Goal: Information Seeking & Learning: Check status

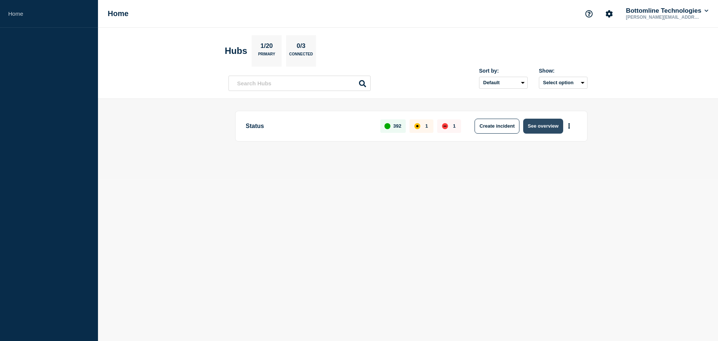
click at [549, 126] on button "See overview" at bounding box center [543, 126] width 40 height 15
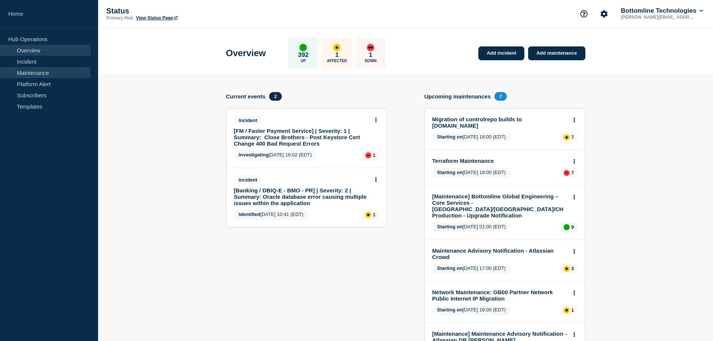
click at [34, 76] on link "Maintenance" at bounding box center [45, 72] width 91 height 11
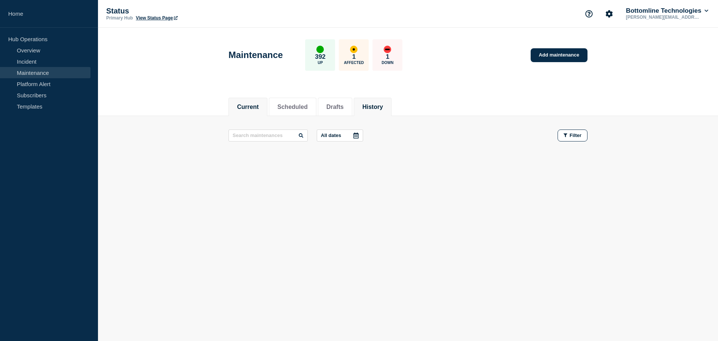
click at [383, 104] on button "History" at bounding box center [373, 107] width 21 height 7
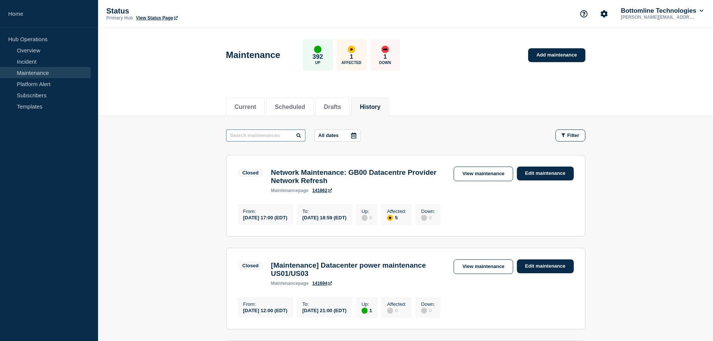
click at [268, 134] on input "text" at bounding box center [265, 135] width 79 height 12
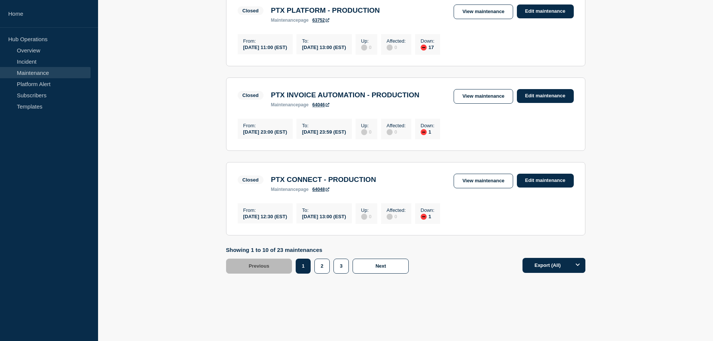
scroll to position [800, 0]
click at [314, 266] on button "2" at bounding box center [321, 266] width 15 height 15
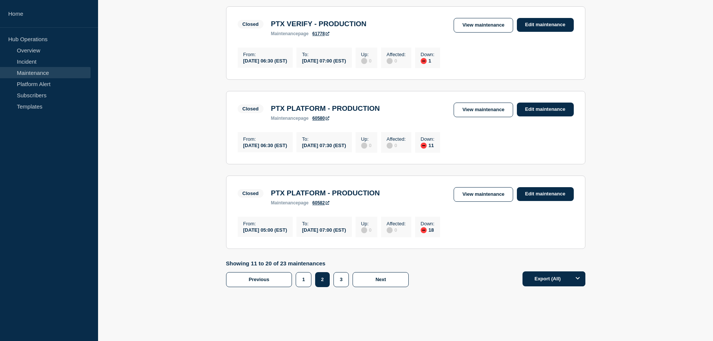
scroll to position [780, 0]
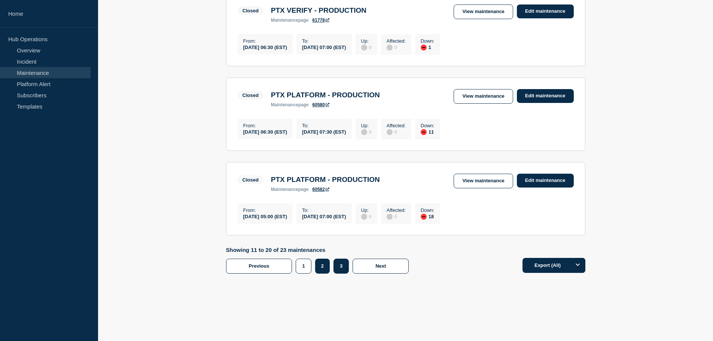
click at [342, 267] on button "3" at bounding box center [340, 266] width 15 height 15
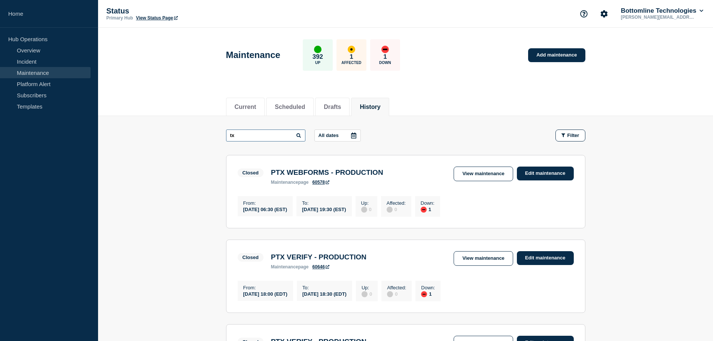
click at [245, 136] on input "tx" at bounding box center [265, 135] width 79 height 12
type input "gph"
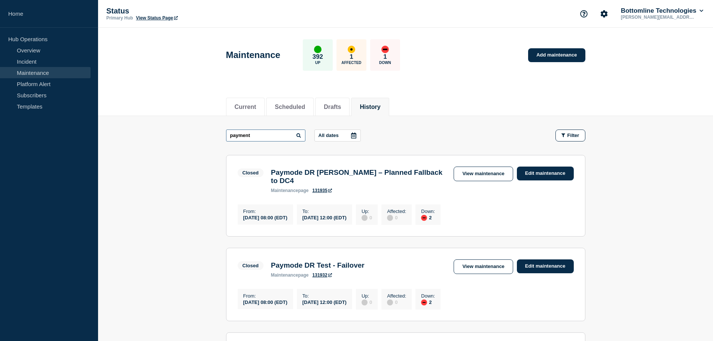
type input "payment"
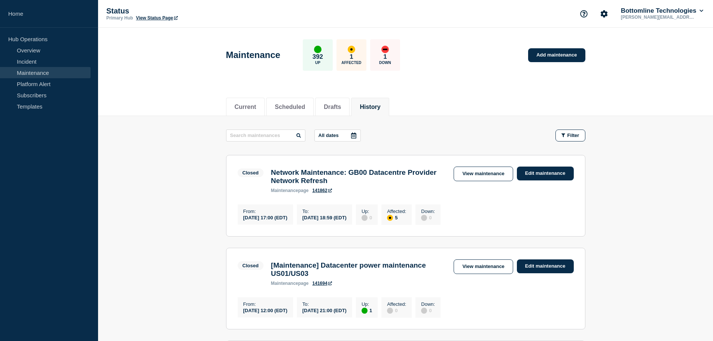
click at [352, 138] on icon at bounding box center [353, 135] width 5 height 6
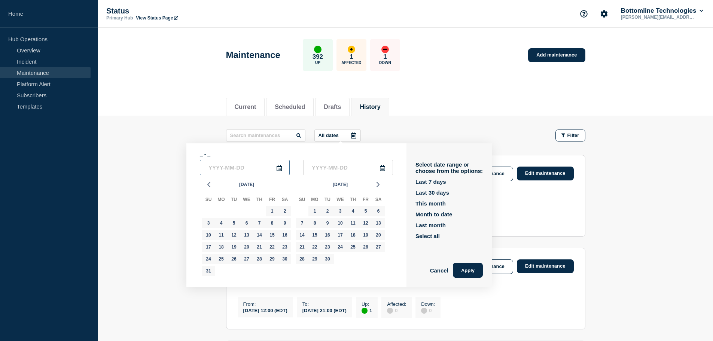
click at [252, 168] on input "text" at bounding box center [245, 167] width 90 height 15
type input "[DATE]"
click at [319, 167] on input "text" at bounding box center [348, 167] width 90 height 15
type input "[DATE]"
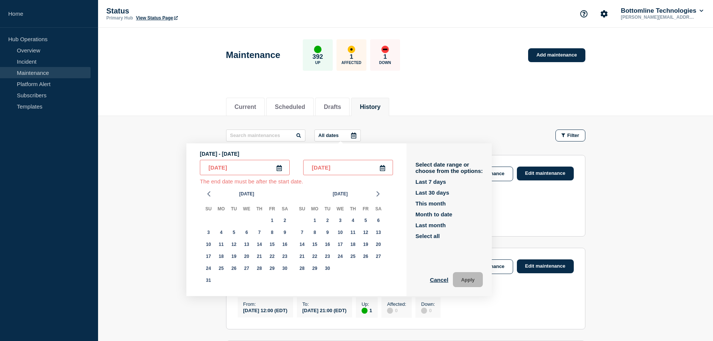
click at [257, 170] on input "[DATE]" at bounding box center [245, 167] width 90 height 15
type input "[DATE]"
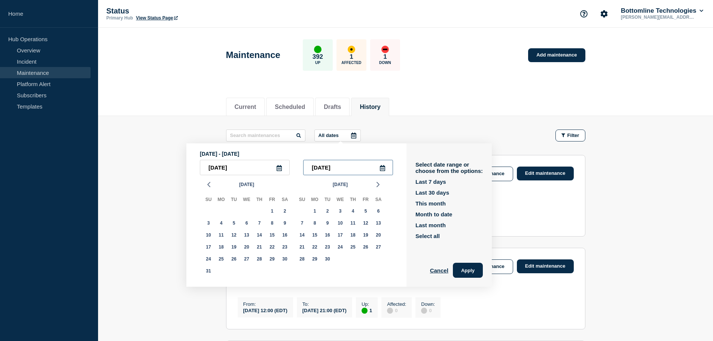
click at [357, 170] on input "[DATE]" at bounding box center [348, 167] width 90 height 15
type input "[DATE]"
click at [471, 268] on button "Apply" at bounding box center [468, 270] width 30 height 15
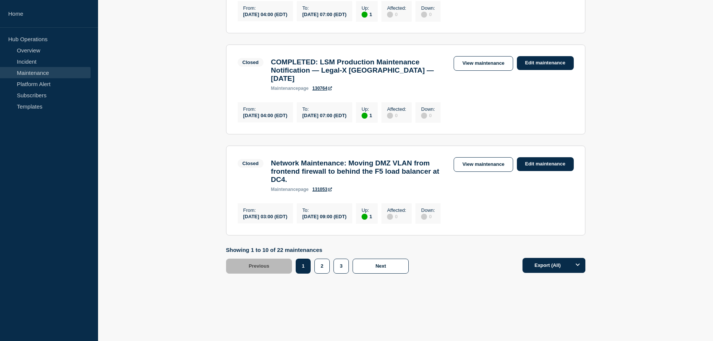
scroll to position [898, 0]
click at [324, 274] on button "2" at bounding box center [321, 266] width 15 height 15
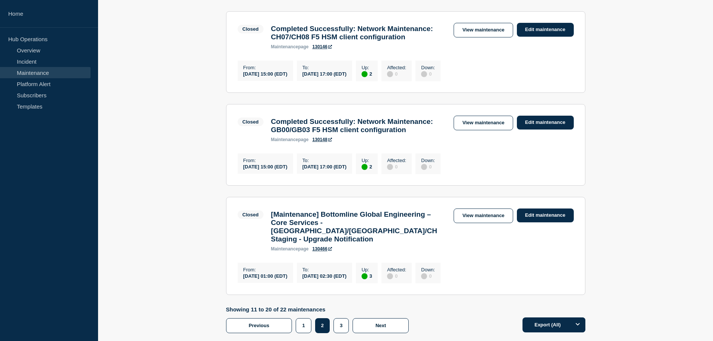
scroll to position [898, 0]
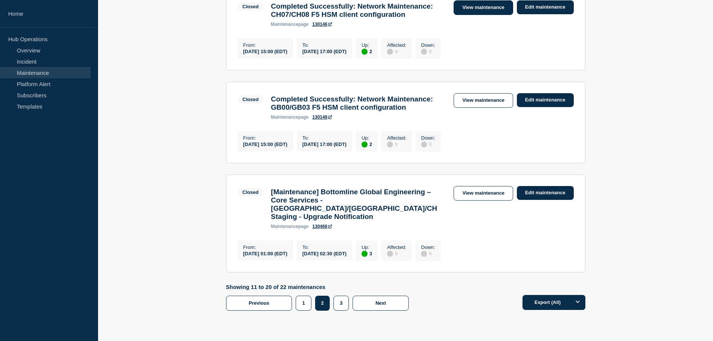
click at [472, 15] on link "View maintenance" at bounding box center [482, 7] width 59 height 15
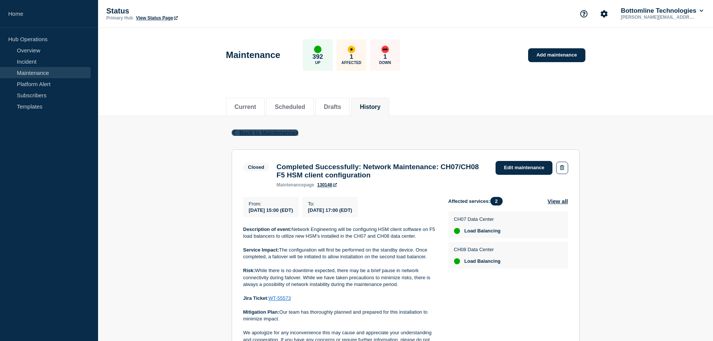
click at [251, 131] on span "Back to Maintenances" at bounding box center [268, 132] width 59 height 6
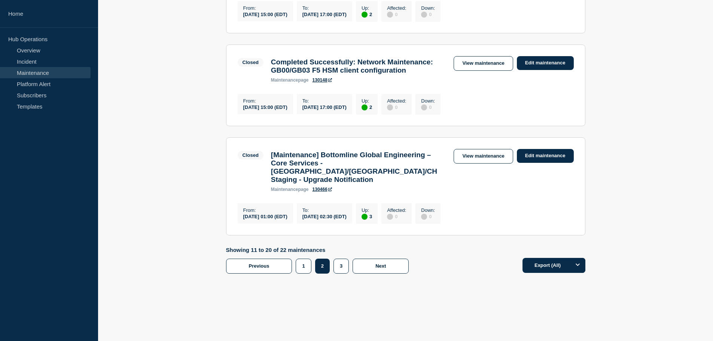
scroll to position [992, 0]
